Goal: Check status: Check status

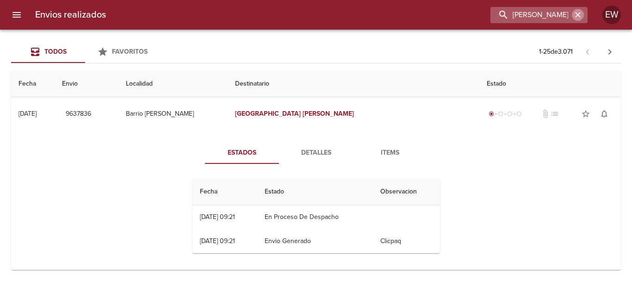
click at [574, 16] on icon "button" at bounding box center [577, 14] width 9 height 9
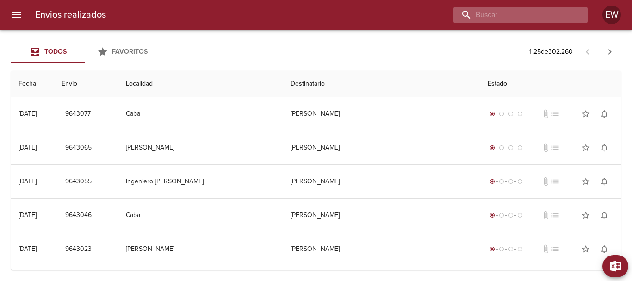
paste input "[PERSON_NAME] [PERSON_NAME] ML"
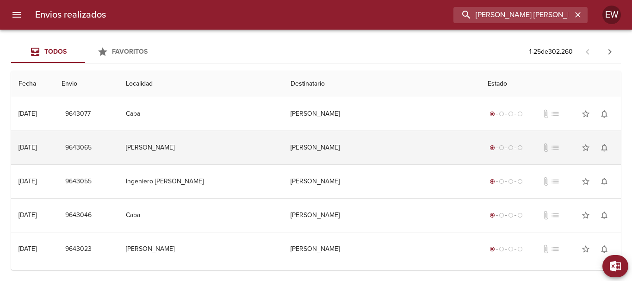
scroll to position [0, 12]
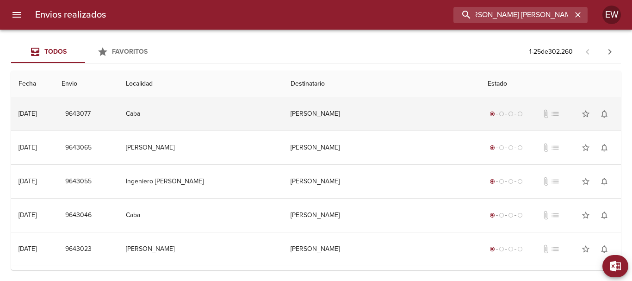
type input "[PERSON_NAME] [PERSON_NAME] ML"
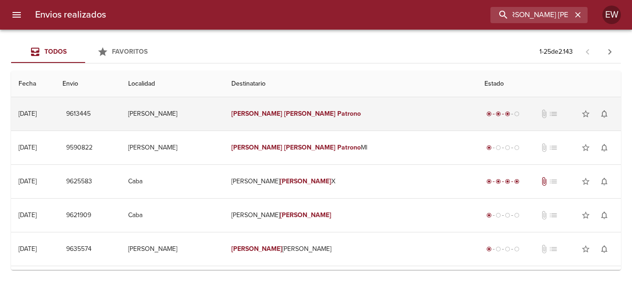
scroll to position [0, 0]
click at [341, 111] on td "[PERSON_NAME] [PERSON_NAME]" at bounding box center [350, 113] width 253 height 33
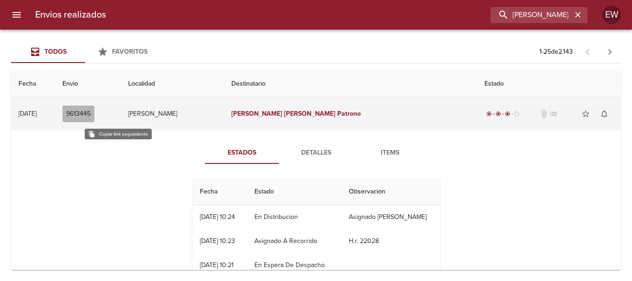
click at [91, 115] on span "9613445" at bounding box center [78, 114] width 25 height 12
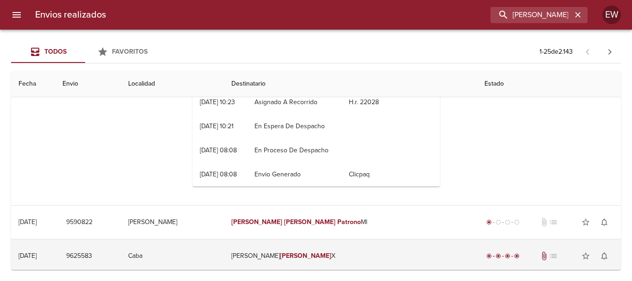
scroll to position [231, 0]
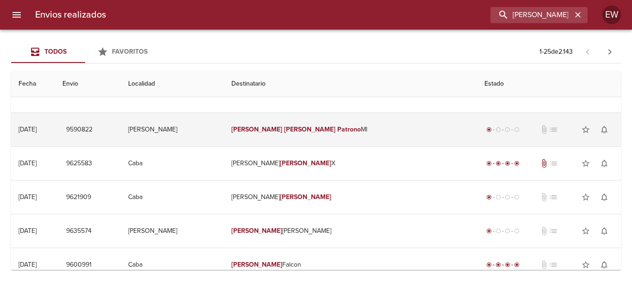
click at [299, 133] on em "[PERSON_NAME]" at bounding box center [309, 129] width 51 height 8
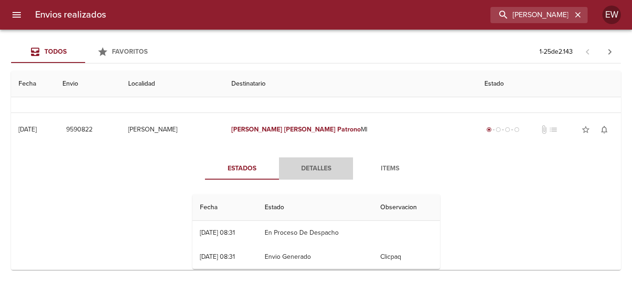
click at [321, 174] on span "Detalles" at bounding box center [315, 169] width 63 height 12
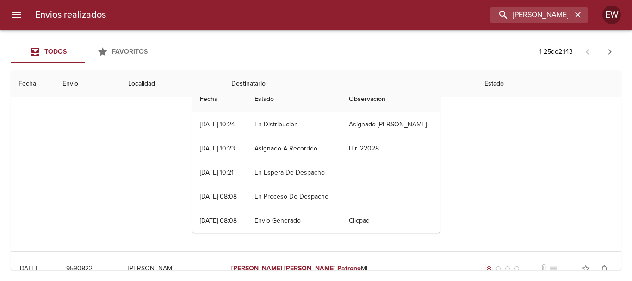
scroll to position [0, 0]
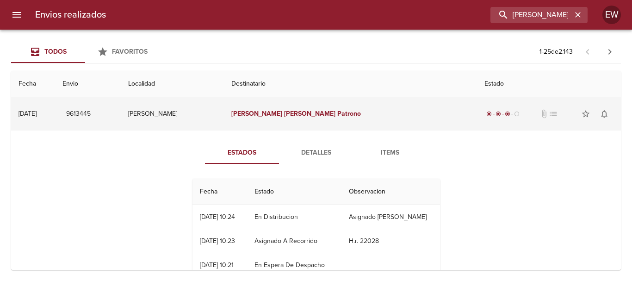
click at [337, 116] on em "Patrono" at bounding box center [349, 114] width 24 height 8
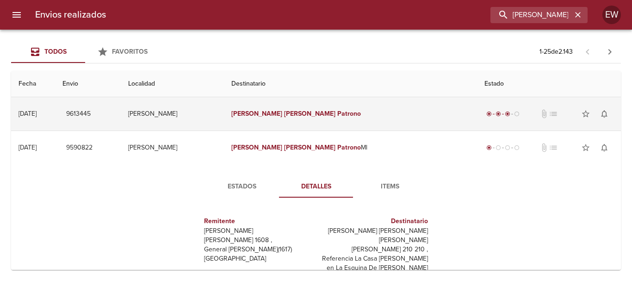
click at [337, 114] on em "Patrono" at bounding box center [349, 114] width 24 height 8
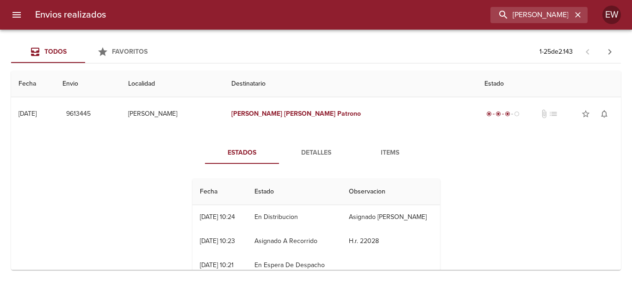
click at [315, 154] on span "Detalles" at bounding box center [315, 153] width 63 height 12
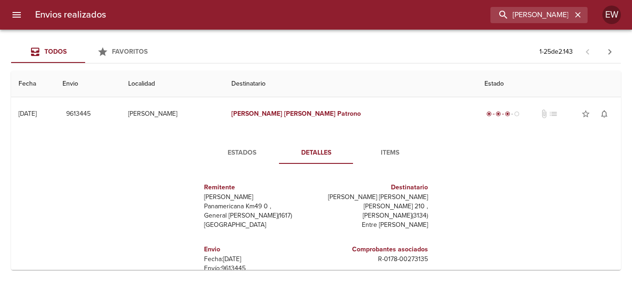
click at [380, 154] on span "Items" at bounding box center [389, 153] width 63 height 12
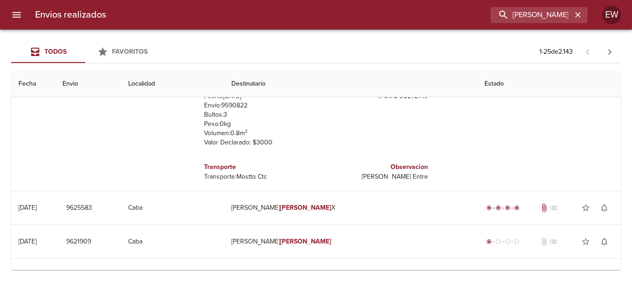
scroll to position [231, 0]
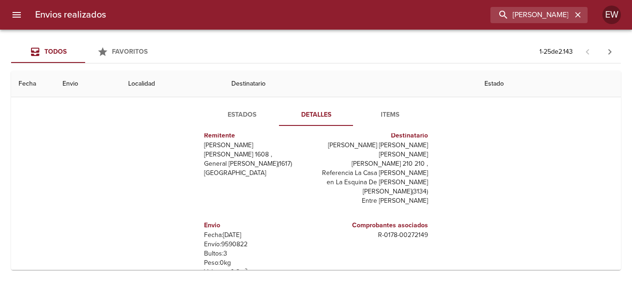
click at [387, 118] on span "Items" at bounding box center [389, 115] width 63 height 12
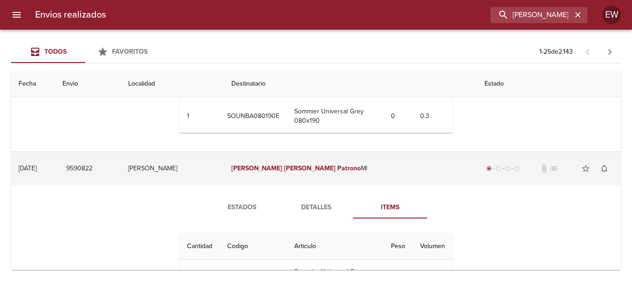
scroll to position [185, 0]
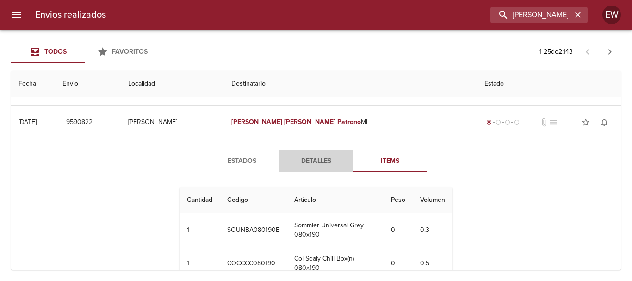
click at [308, 161] on span "Detalles" at bounding box center [315, 161] width 63 height 12
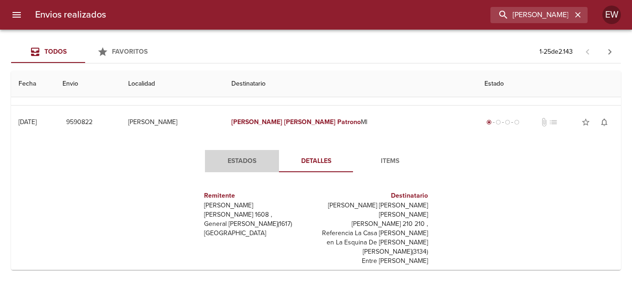
click at [250, 162] on span "Estados" at bounding box center [241, 161] width 63 height 12
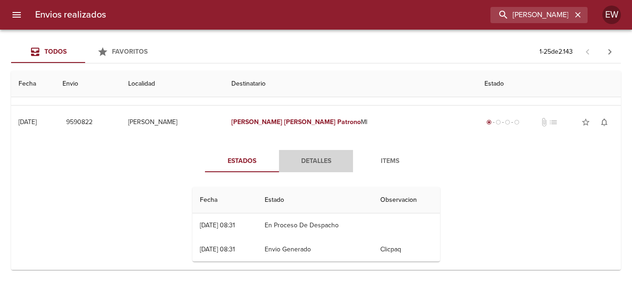
click at [313, 158] on span "Detalles" at bounding box center [315, 161] width 63 height 12
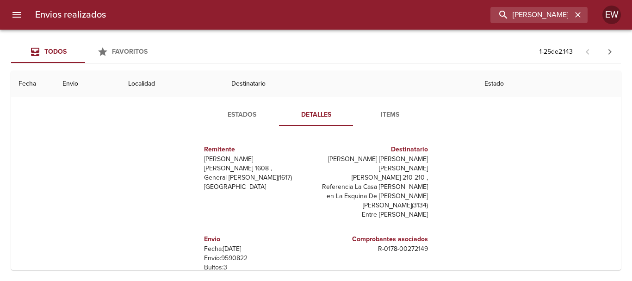
scroll to position [139, 0]
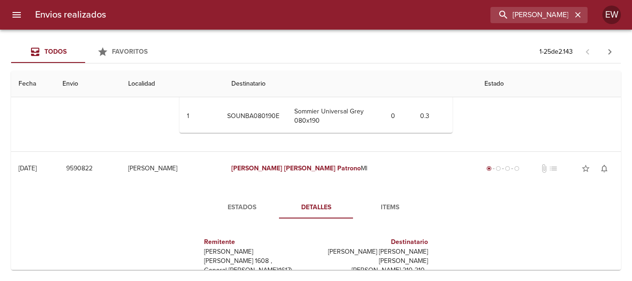
click at [387, 201] on button "Items" at bounding box center [390, 207] width 74 height 22
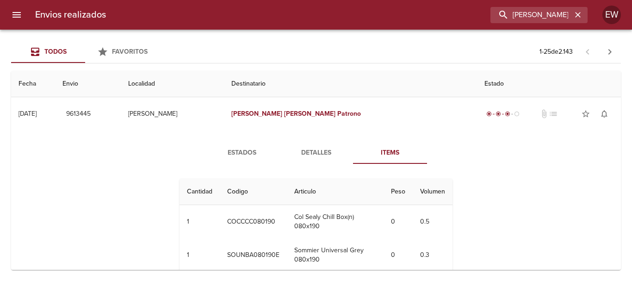
scroll to position [93, 0]
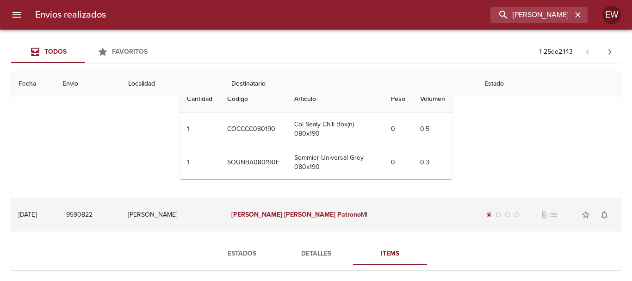
click at [337, 215] on em "Patrono" at bounding box center [349, 214] width 24 height 8
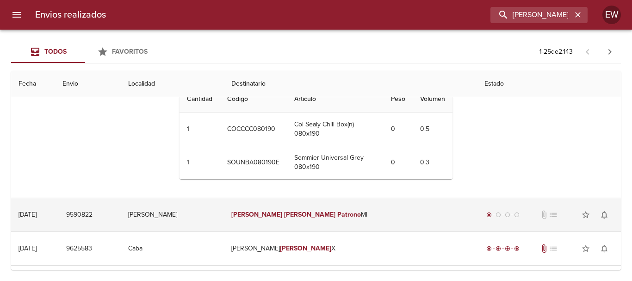
click at [337, 216] on em "Patrono" at bounding box center [349, 214] width 24 height 8
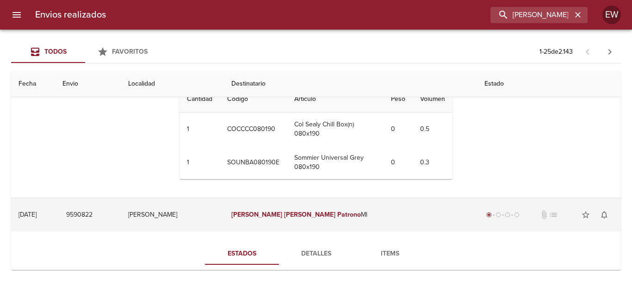
scroll to position [231, 0]
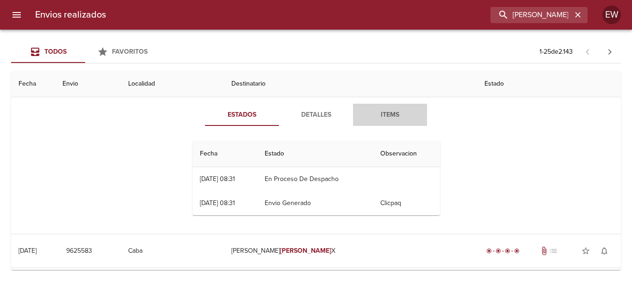
click at [384, 117] on span "Items" at bounding box center [389, 115] width 63 height 12
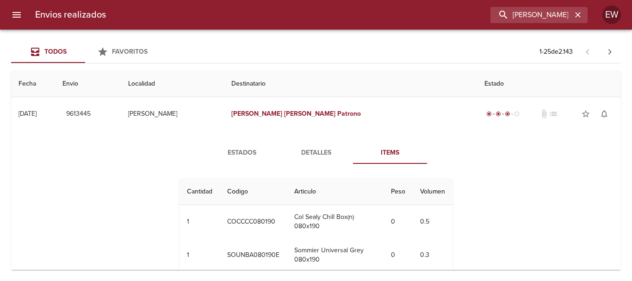
scroll to position [139, 0]
